Goal: Task Accomplishment & Management: Manage account settings

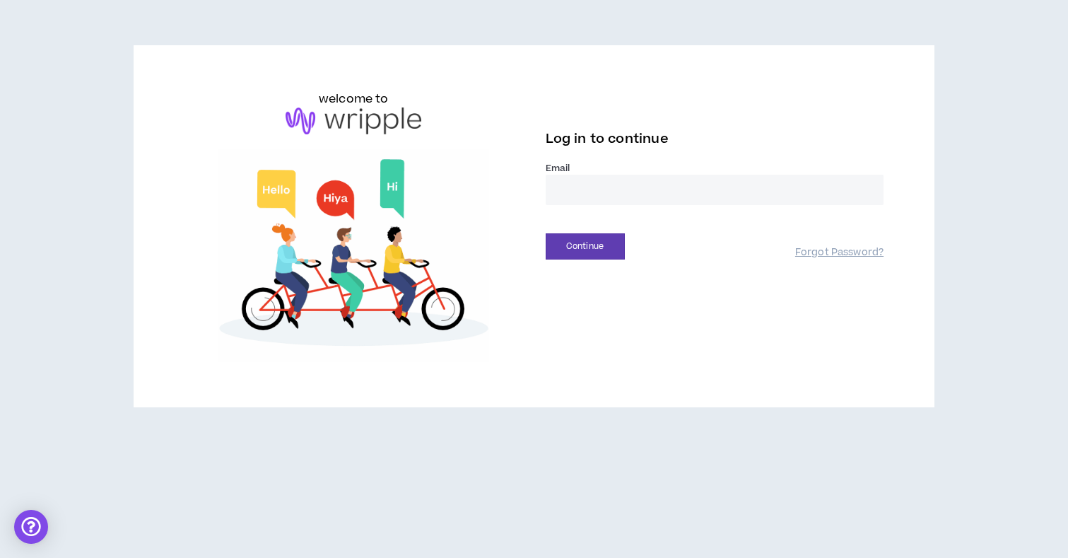
type input "**********"
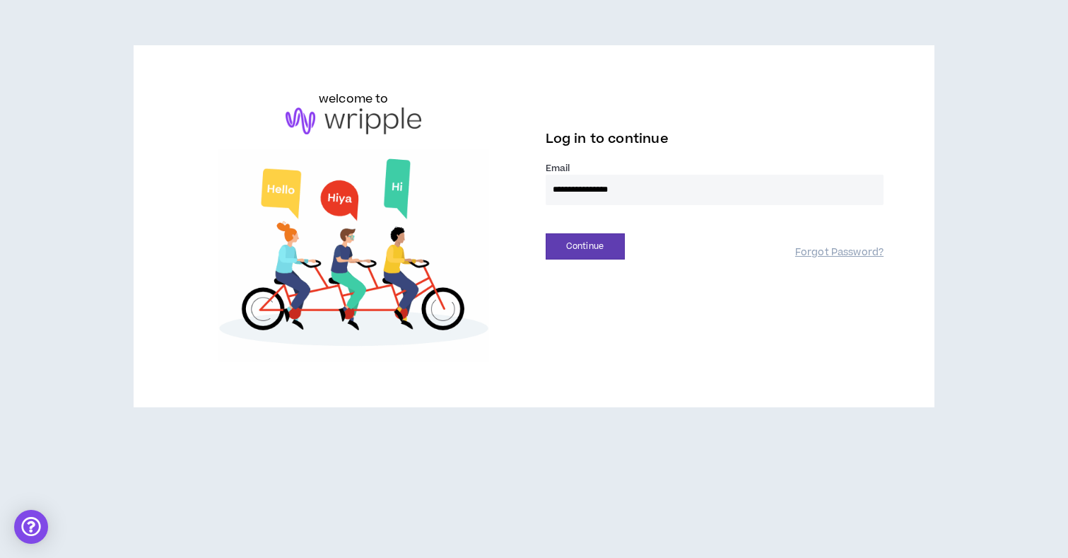
click at [584, 246] on button "Continue" at bounding box center [585, 246] width 79 height 26
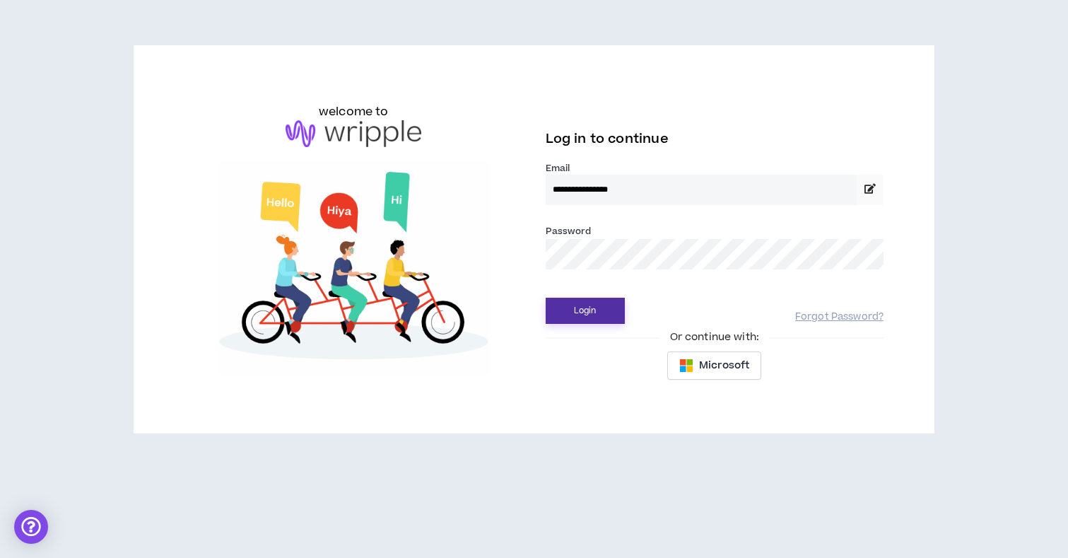
click at [575, 307] on button "Login" at bounding box center [585, 311] width 79 height 26
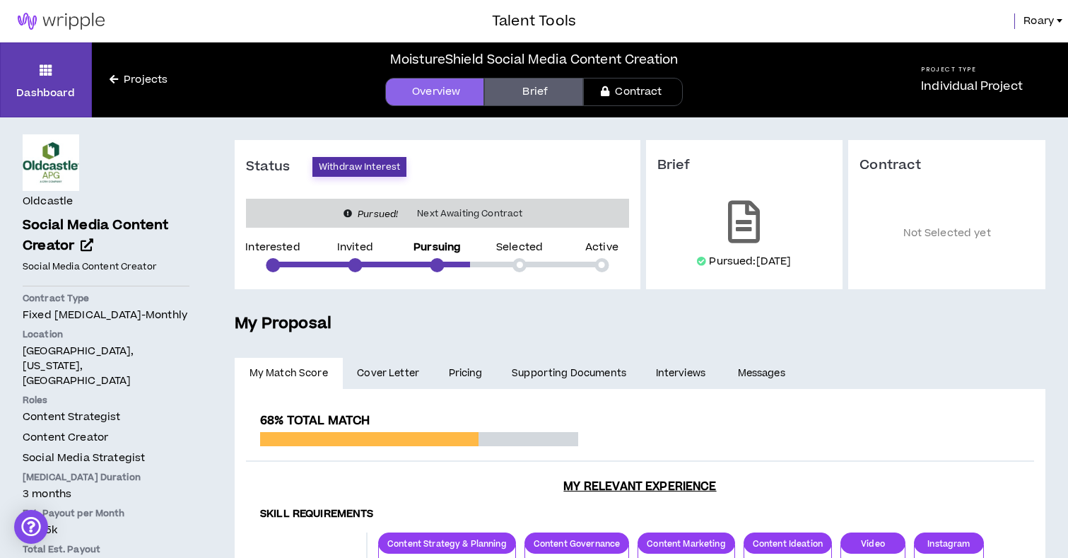
click at [353, 168] on button "Withdraw Interest" at bounding box center [359, 167] width 94 height 20
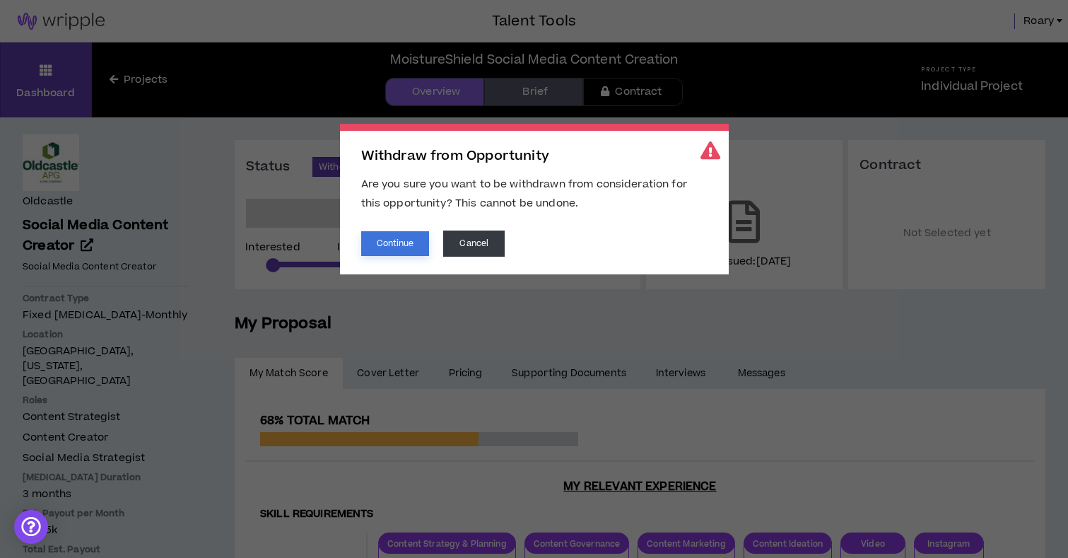
click at [399, 241] on button "Continue" at bounding box center [395, 243] width 69 height 25
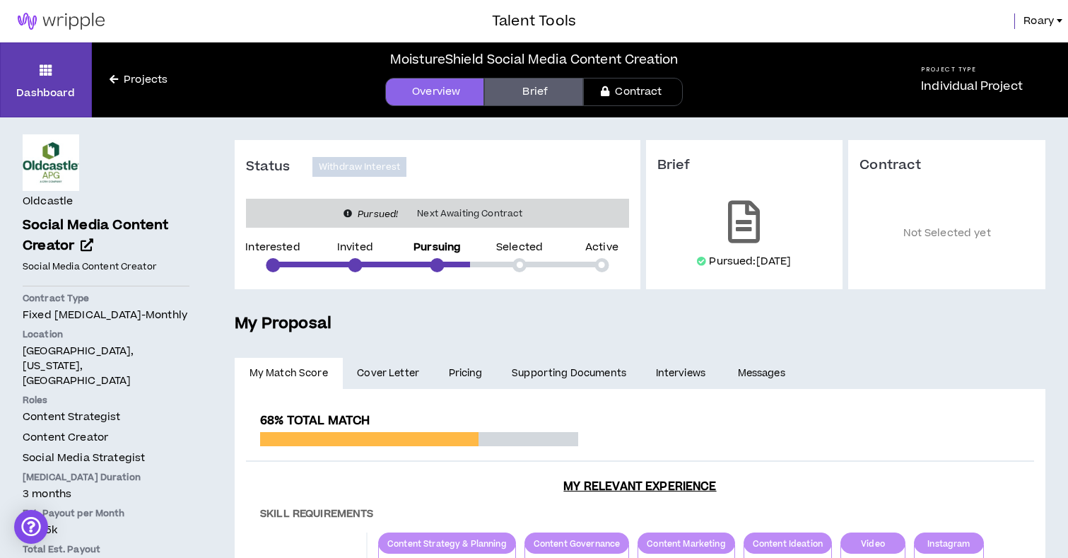
click at [134, 83] on link "Projects" at bounding box center [138, 80] width 93 height 16
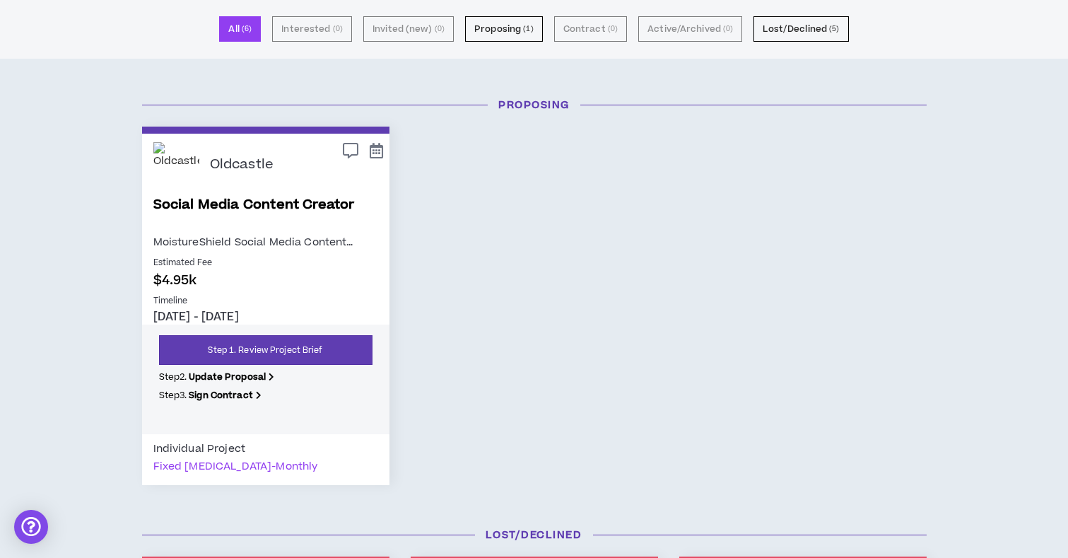
scroll to position [95, 0]
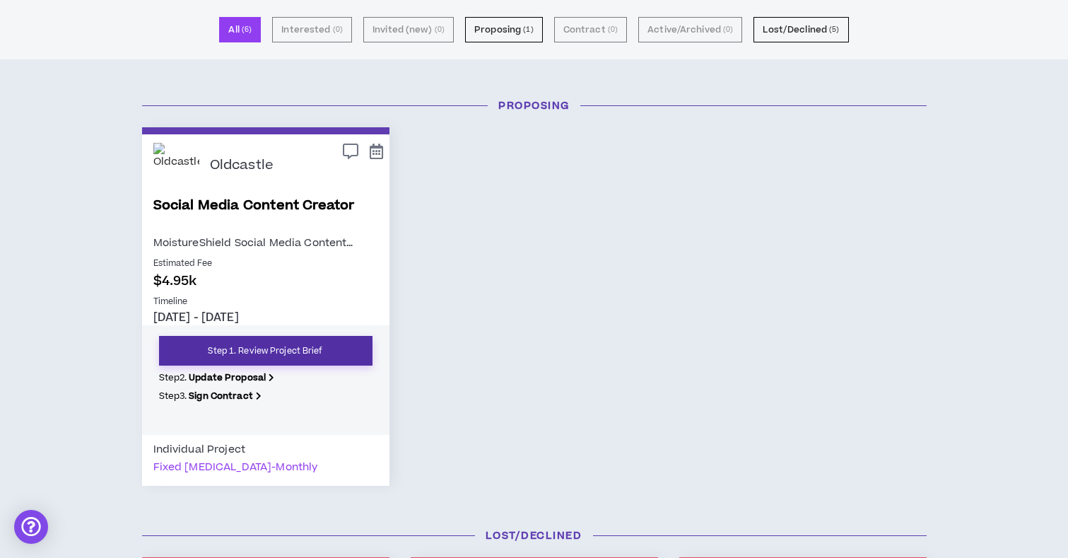
click at [243, 355] on link "Step 1. Review Project Brief" at bounding box center [265, 351] width 213 height 30
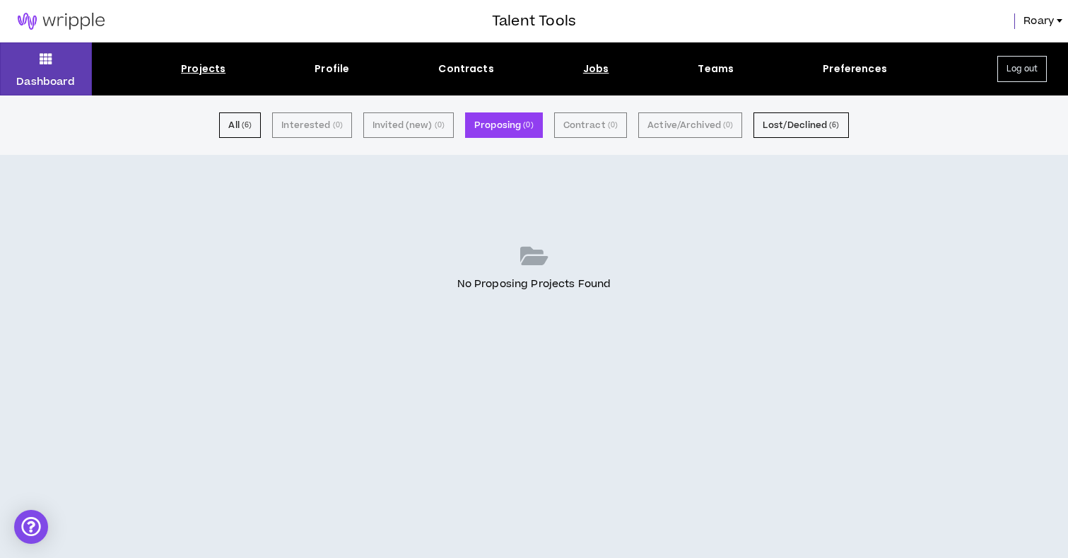
click at [596, 71] on div "Jobs" at bounding box center [596, 68] width 26 height 15
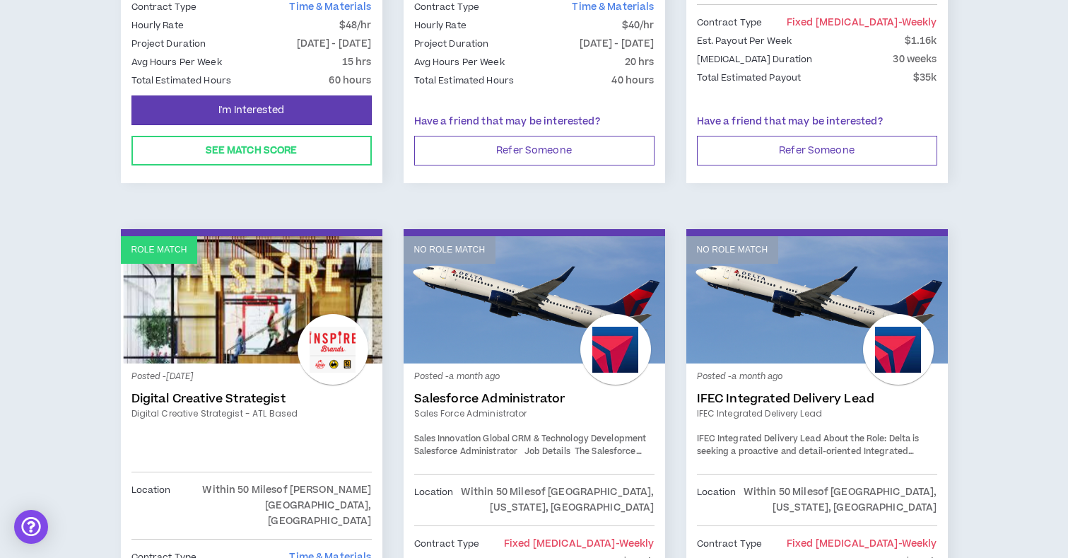
scroll to position [1083, 0]
